Goal: Check status: Check status

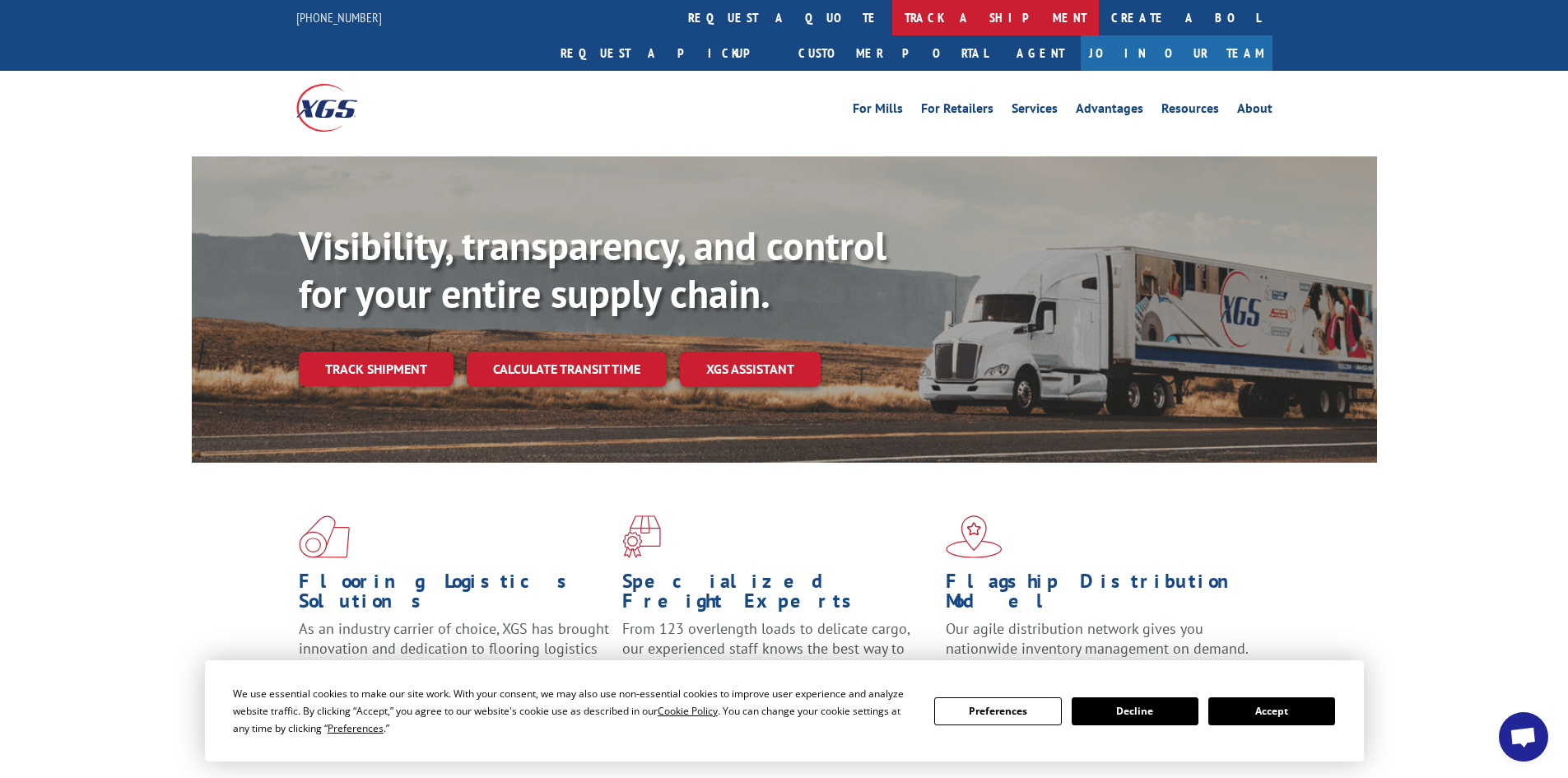
click at [892, 11] on link "track a shipment" at bounding box center [995, 17] width 206 height 35
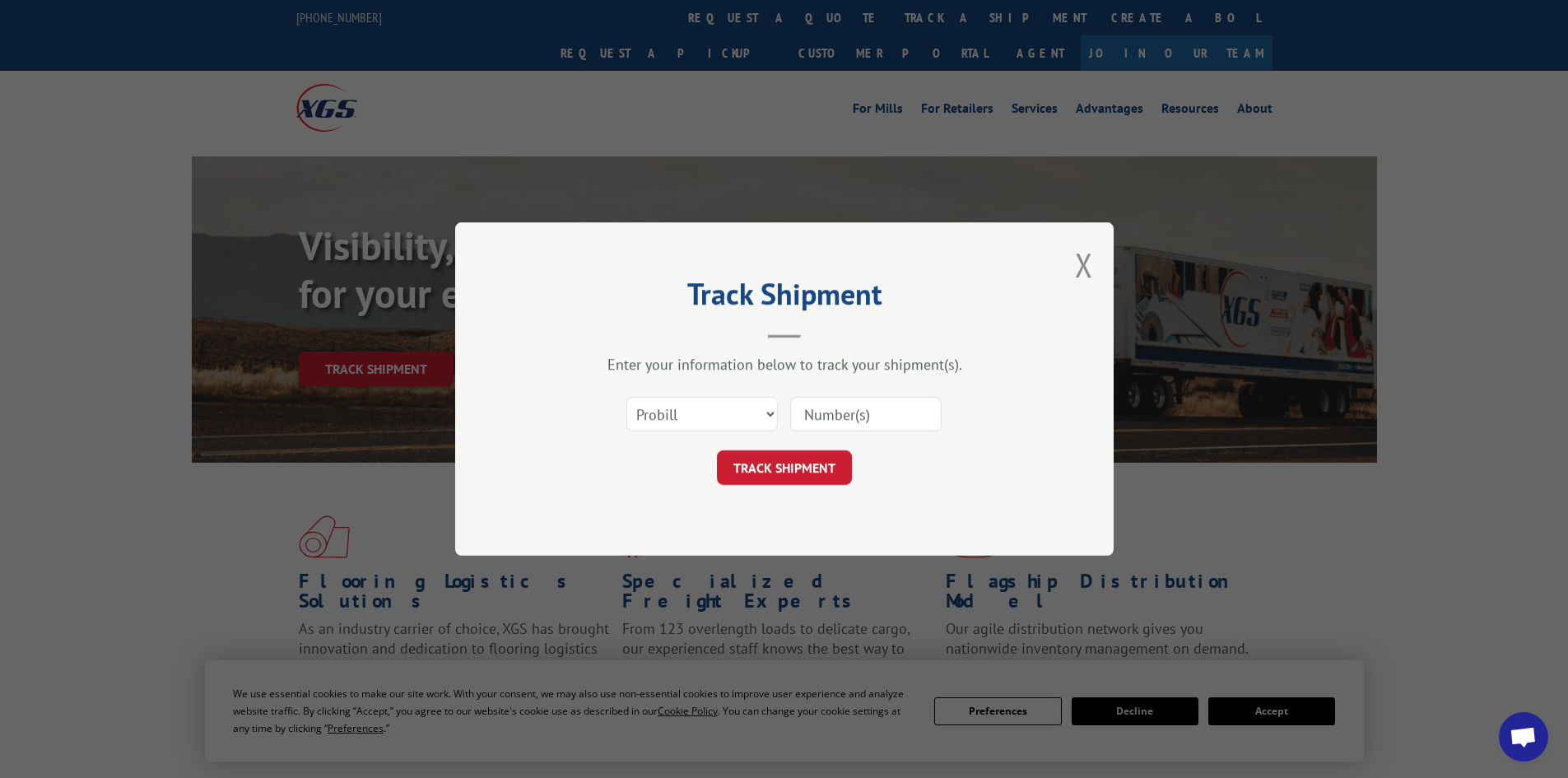
click at [825, 405] on input at bounding box center [866, 414] width 151 height 34
type input "2556120"
click at [796, 461] on button "TRACK SHIPMENT" at bounding box center [785, 467] width 135 height 34
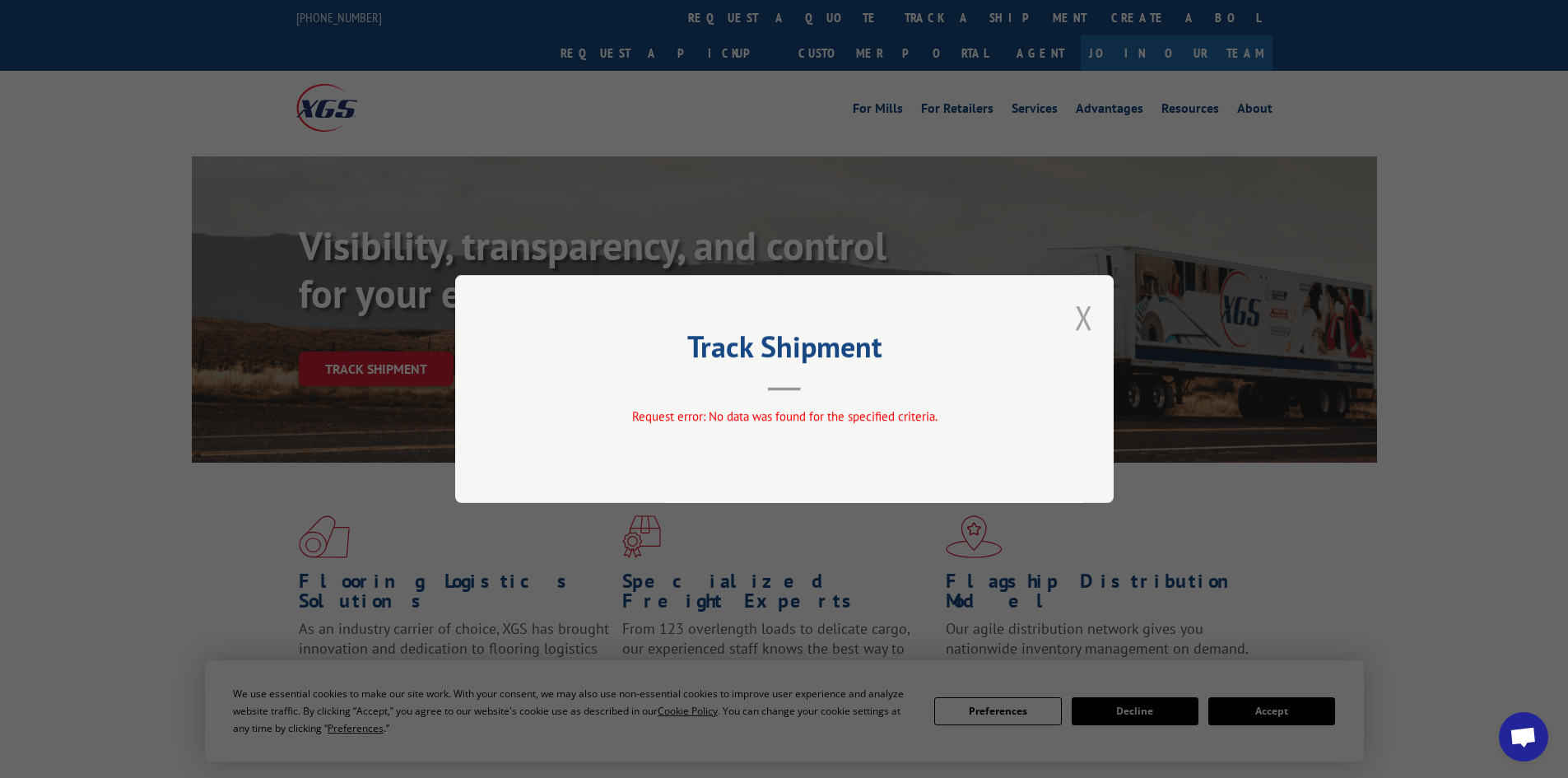
click at [1083, 317] on button "Close modal" at bounding box center [1083, 317] width 18 height 44
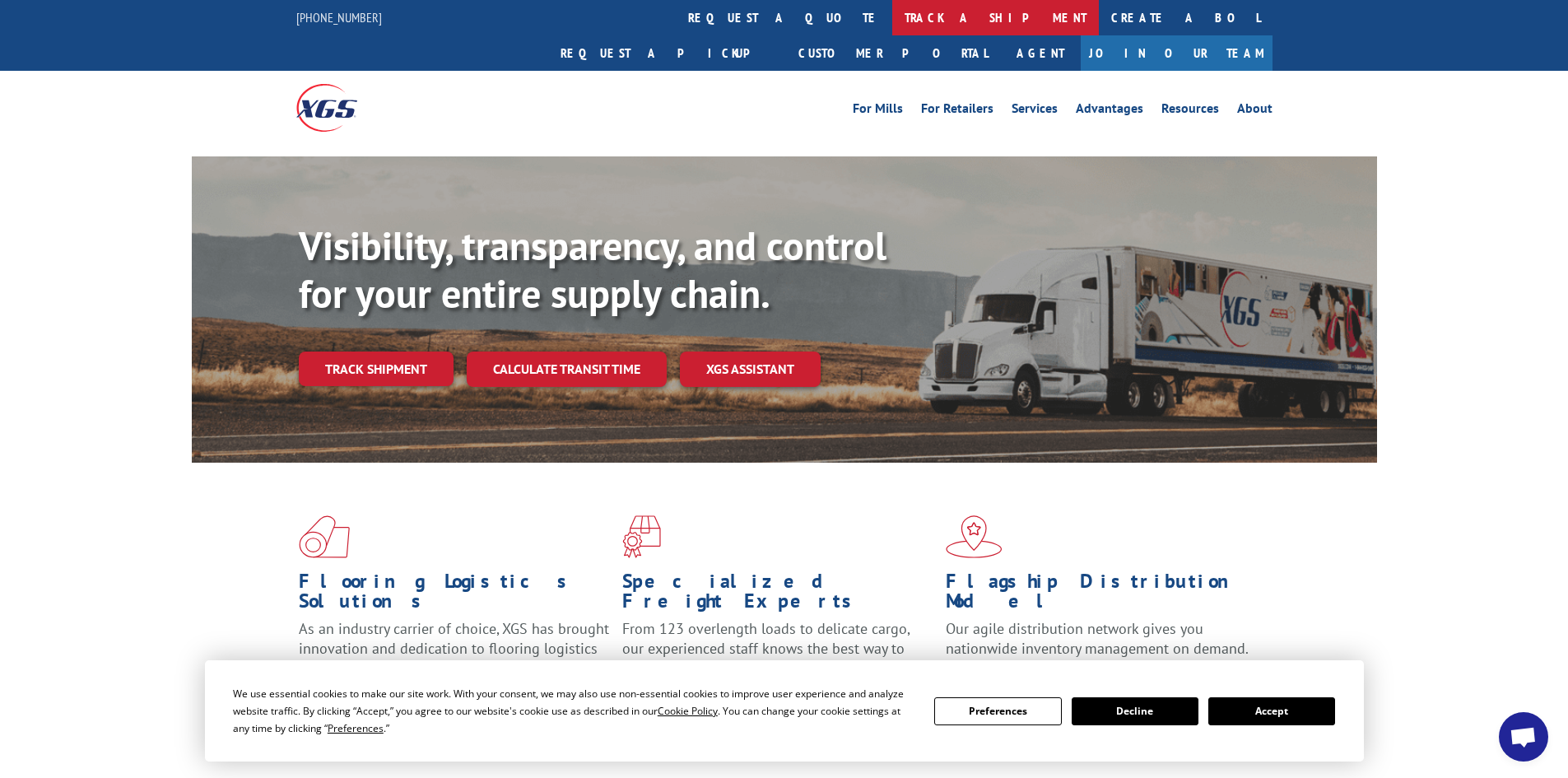
click at [892, 21] on link "track a shipment" at bounding box center [995, 17] width 206 height 35
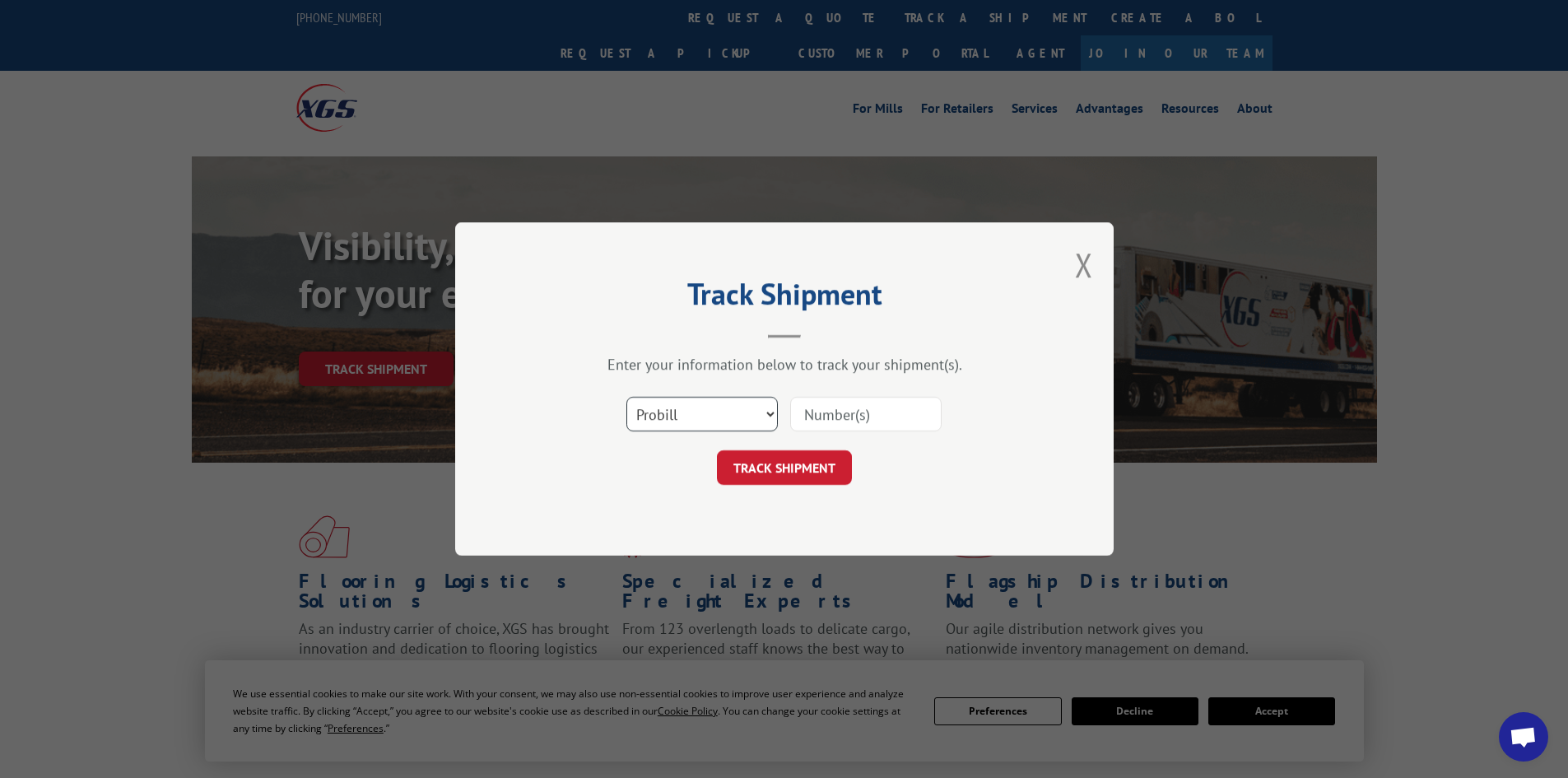
click at [717, 407] on select "Select category... Probill BOL PO" at bounding box center [701, 414] width 151 height 34
select select "bol"
click at [626, 397] on select "Select category... Probill BOL PO" at bounding box center [701, 414] width 151 height 34
click at [832, 418] on input at bounding box center [866, 414] width 151 height 34
type input "2556120"
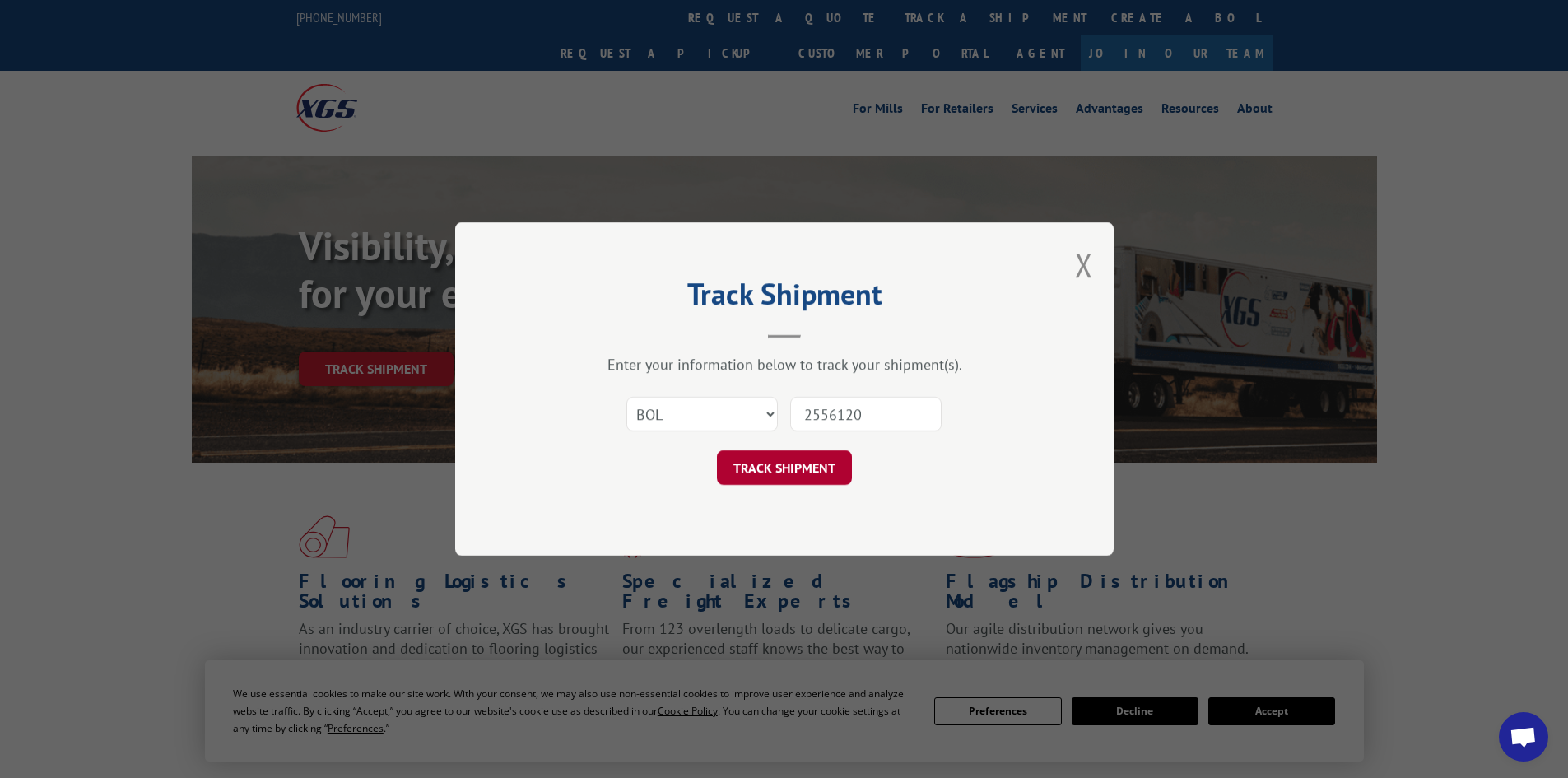
click at [804, 472] on button "TRACK SHIPMENT" at bounding box center [785, 467] width 135 height 34
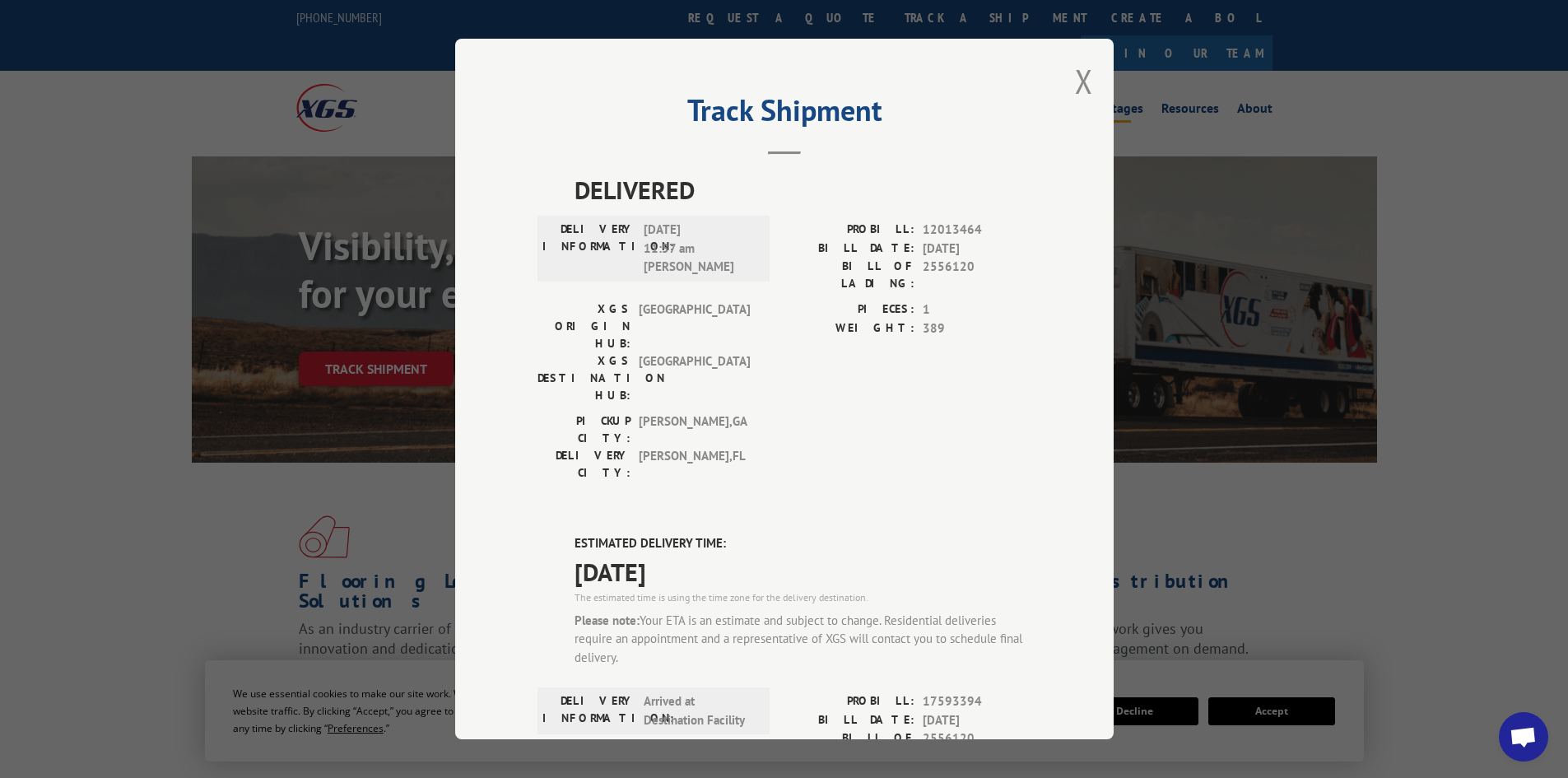
click at [1083, 75] on button "Close modal" at bounding box center [1083, 81] width 18 height 44
